Goal: Task Accomplishment & Management: Use online tool/utility

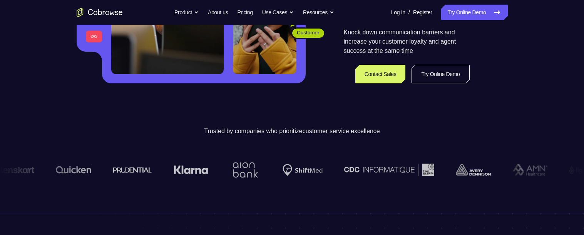
scroll to position [178, 0]
click at [430, 71] on link "Try Online Demo" at bounding box center [441, 74] width 58 height 18
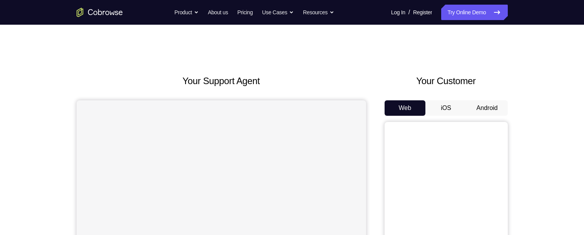
click at [486, 107] on button "Android" at bounding box center [487, 107] width 41 height 15
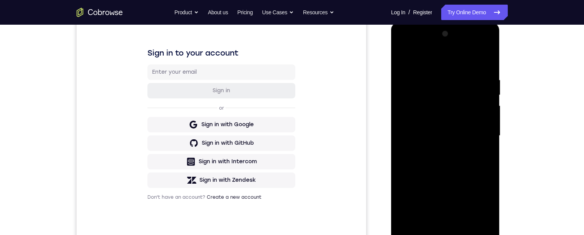
scroll to position [216, 0]
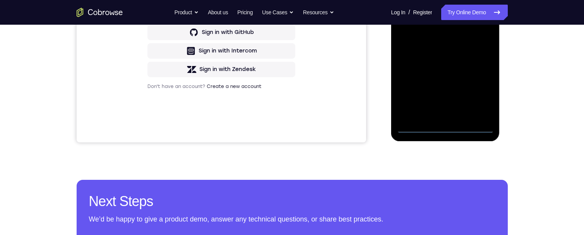
click at [444, 128] on div at bounding box center [445, 25] width 97 height 216
click at [445, 129] on div at bounding box center [445, 25] width 97 height 216
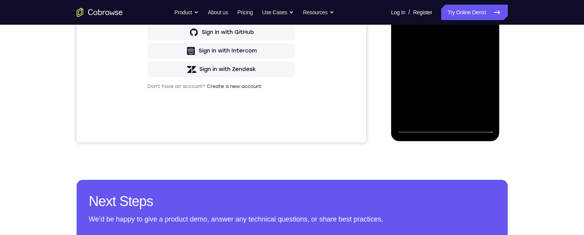
click at [445, 129] on div at bounding box center [445, 25] width 97 height 216
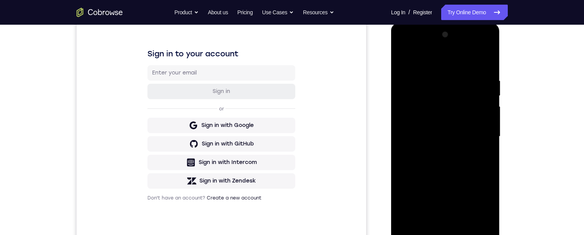
scroll to position [202, 0]
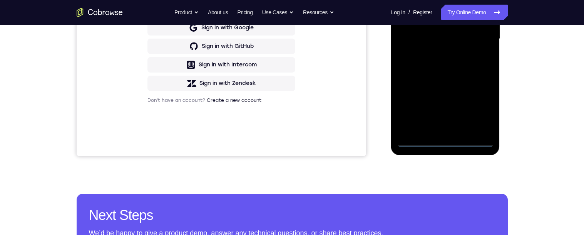
click at [444, 143] on div at bounding box center [445, 39] width 97 height 216
click at [445, 143] on div at bounding box center [445, 39] width 97 height 216
click at [477, 106] on div at bounding box center [445, 39] width 97 height 216
click at [404, 0] on div at bounding box center [445, 39] width 97 height 216
click at [480, 37] on div at bounding box center [445, 39] width 97 height 216
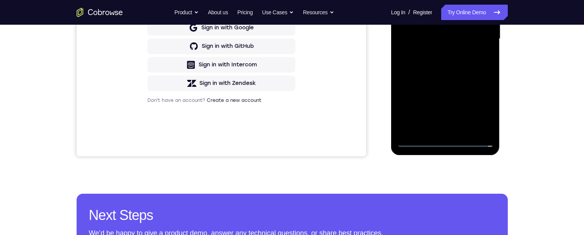
scroll to position [103, 0]
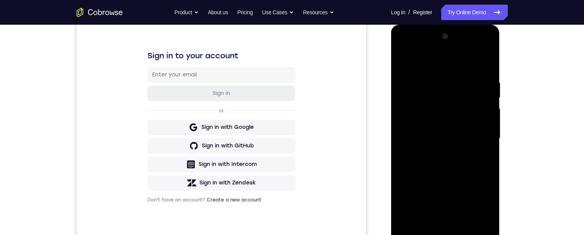
click at [440, 153] on div at bounding box center [445, 138] width 97 height 216
click at [444, 131] on div at bounding box center [445, 138] width 97 height 216
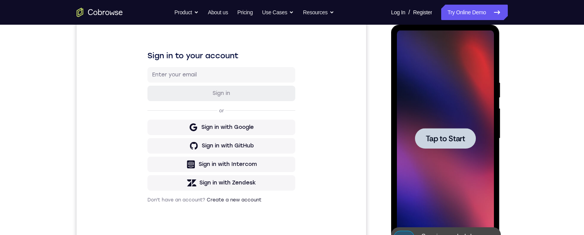
click at [446, 142] on span "Tap to Start" at bounding box center [445, 138] width 39 height 8
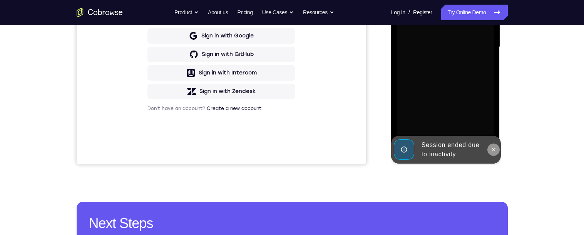
click at [490, 152] on button at bounding box center [494, 149] width 12 height 12
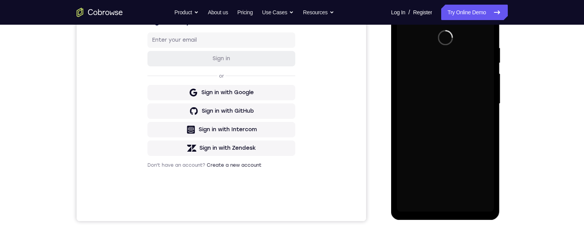
scroll to position [130, 0]
